Goal: Task Accomplishment & Management: Complete application form

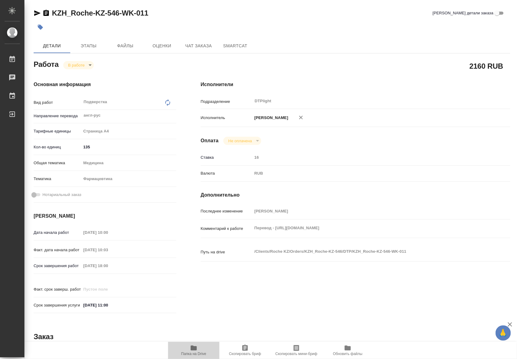
click at [200, 348] on span "Папка на Drive" at bounding box center [194, 351] width 44 height 12
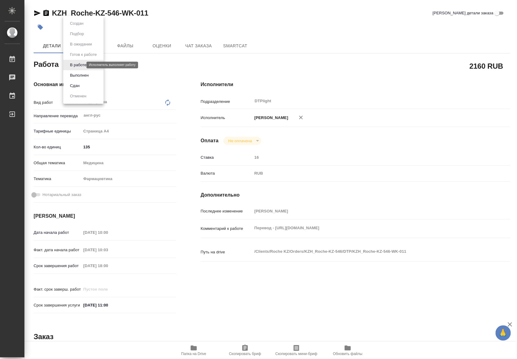
click at [76, 64] on body "🙏 .cls-1 fill:#fff; AWATERA Riianova Anna Работы 0 Чаты График Выйти KZH_Roche-…" at bounding box center [258, 179] width 517 height 359
click at [77, 74] on button "Выполнен" at bounding box center [79, 75] width 22 height 7
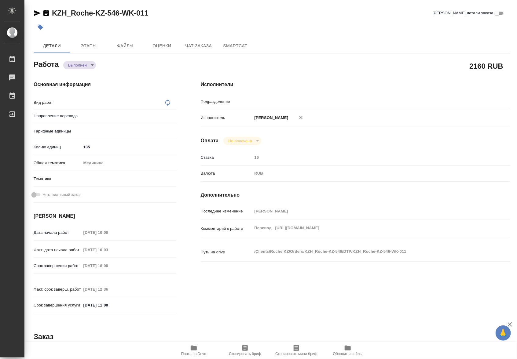
type textarea "x"
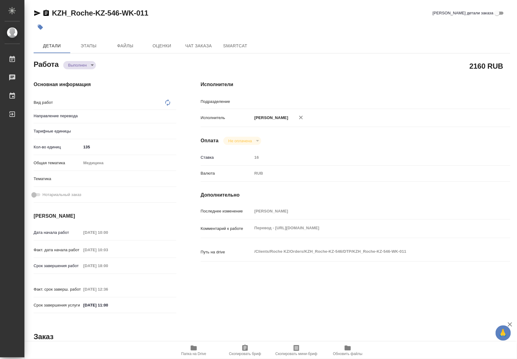
type textarea "x"
type input "DTPlight"
type input "англ-рус"
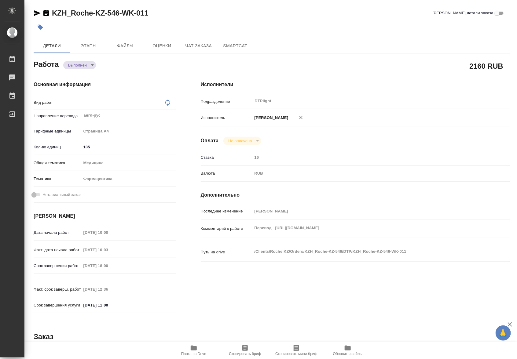
type textarea "Подверстка"
type textarea "x"
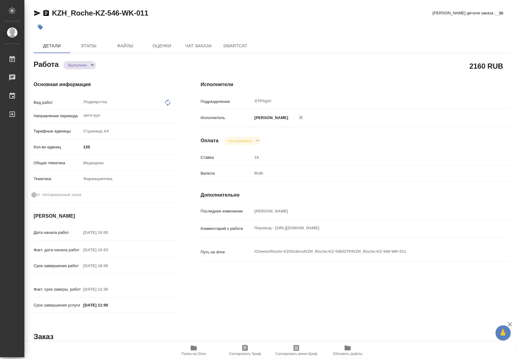
type textarea "x"
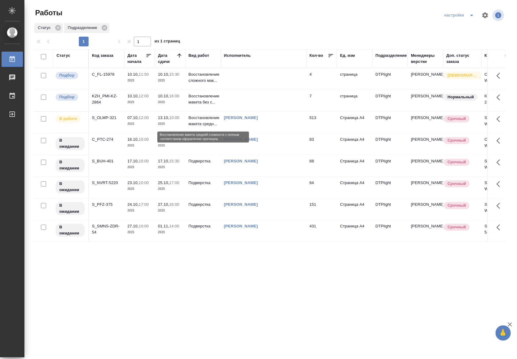
click at [203, 124] on p "Восстановление макета средн..." at bounding box center [203, 121] width 29 height 12
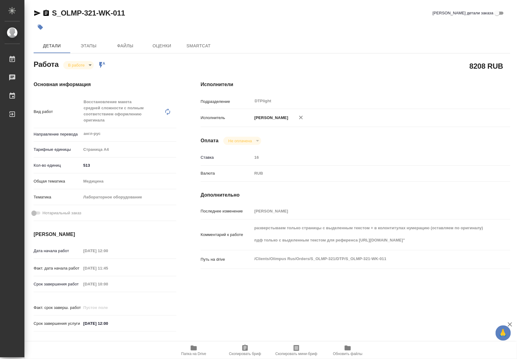
type textarea "x"
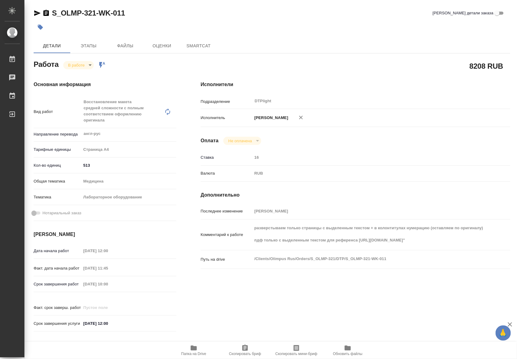
type textarea "x"
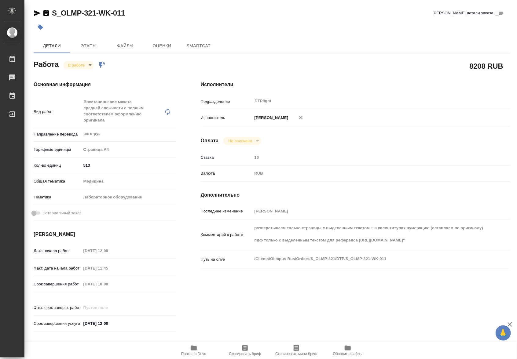
type textarea "x"
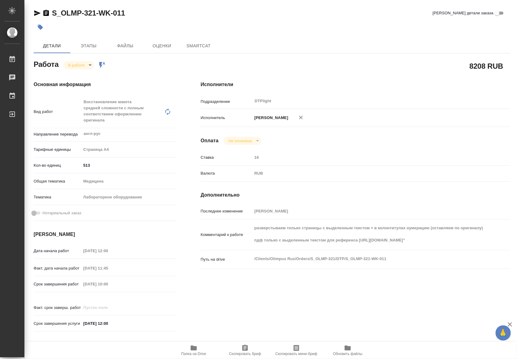
type textarea "x"
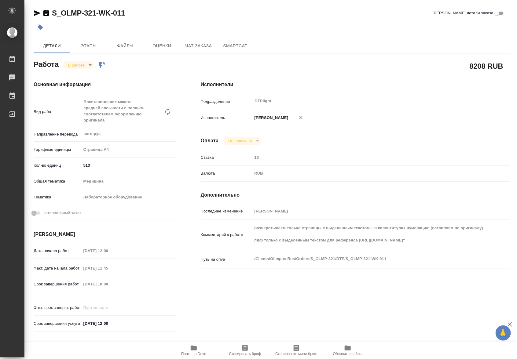
type textarea "x"
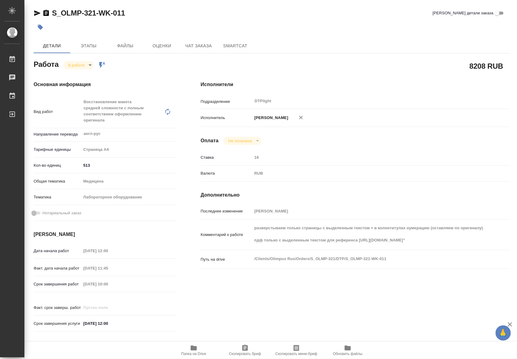
type textarea "x"
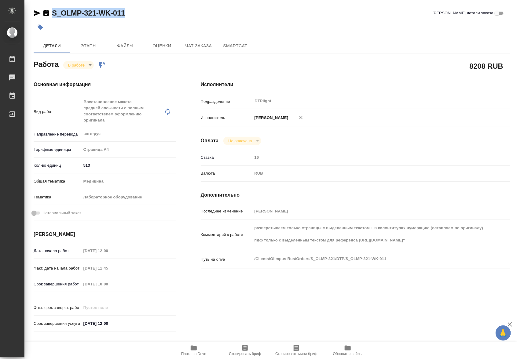
drag, startPoint x: 131, startPoint y: 17, endPoint x: 53, endPoint y: 17, distance: 78.9
click at [53, 17] on div "S_OLMP-321-WK-011 Кратко детали заказа" at bounding box center [272, 13] width 477 height 10
copy link "S_OLMP-321-WK-011"
click at [205, 347] on span "Папка на Drive" at bounding box center [194, 351] width 44 height 12
